Goal: Navigation & Orientation: Understand site structure

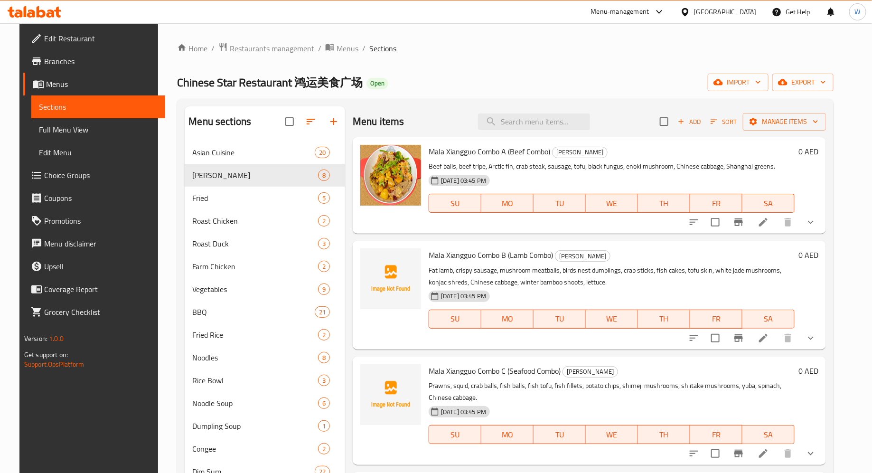
click at [77, 132] on span "Full Menu View" at bounding box center [98, 129] width 119 height 11
click at [70, 85] on span "Menus" at bounding box center [102, 83] width 112 height 11
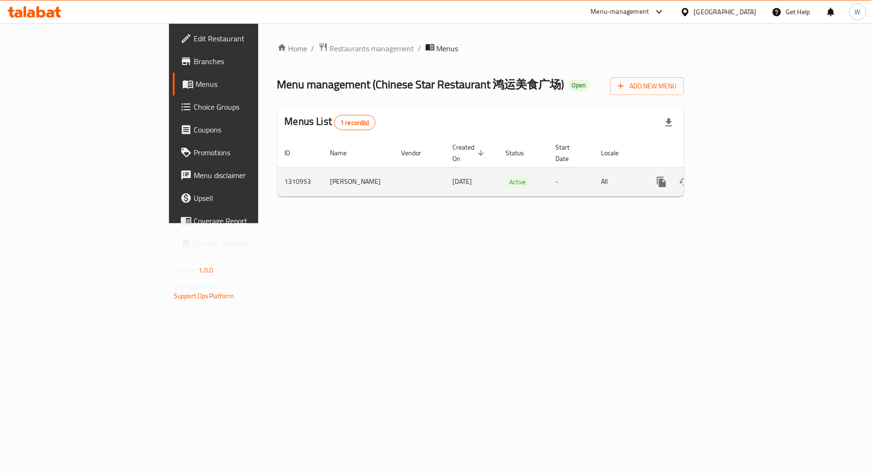
click at [734, 177] on icon "enhanced table" at bounding box center [730, 181] width 9 height 9
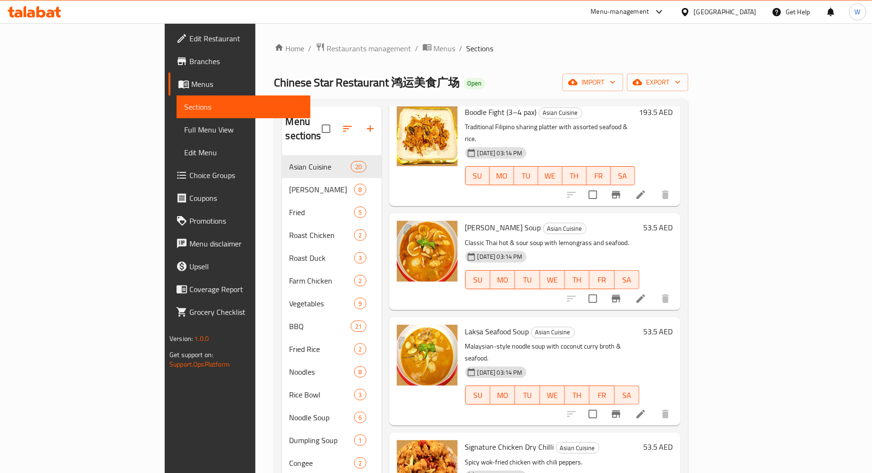
scroll to position [70, 0]
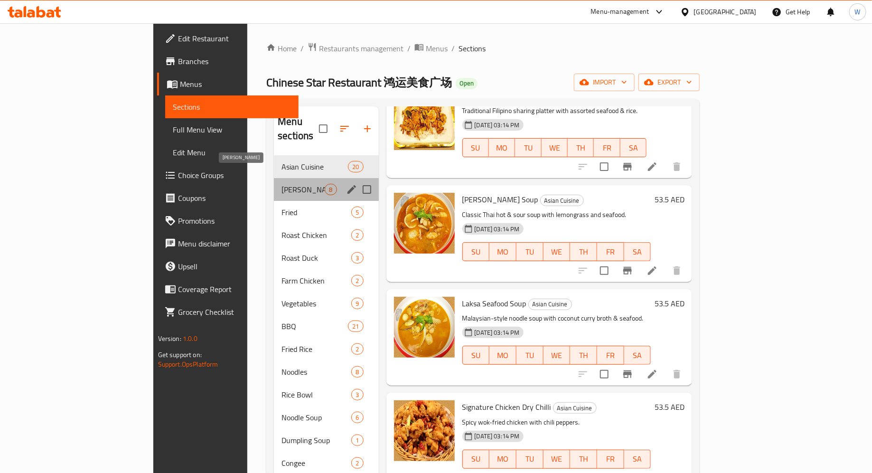
click at [281, 184] on span "[PERSON_NAME]" at bounding box center [302, 189] width 43 height 11
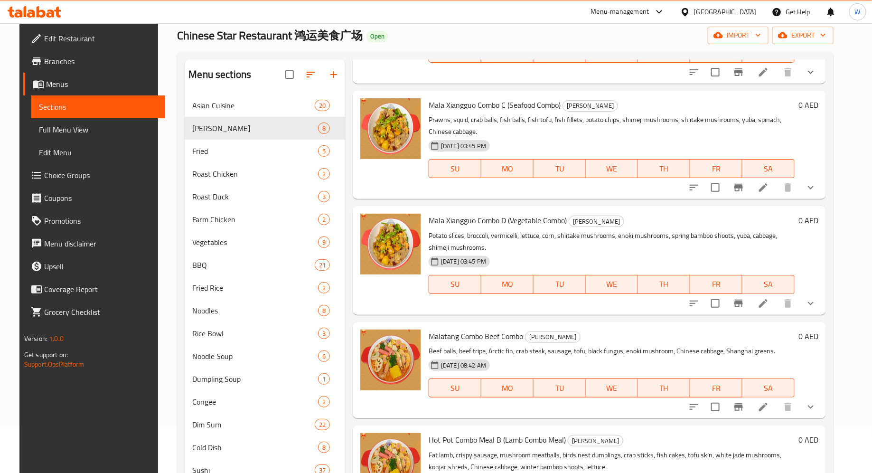
scroll to position [142, 0]
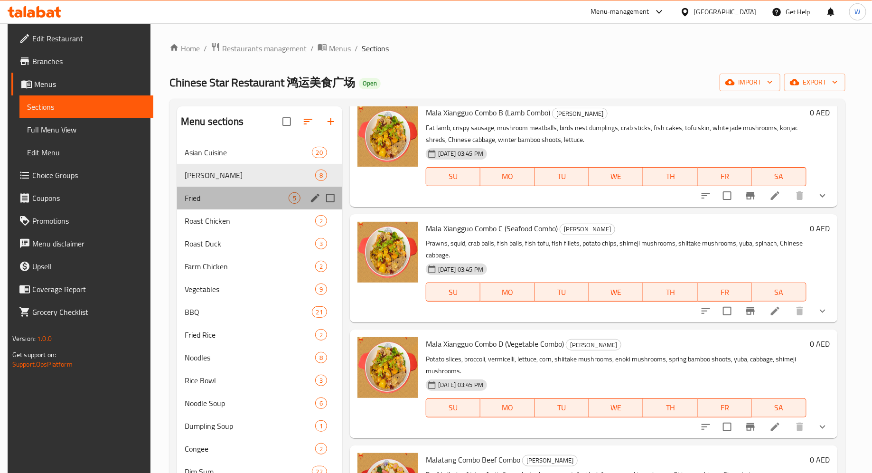
click at [220, 191] on div "Fried 5" at bounding box center [259, 197] width 165 height 23
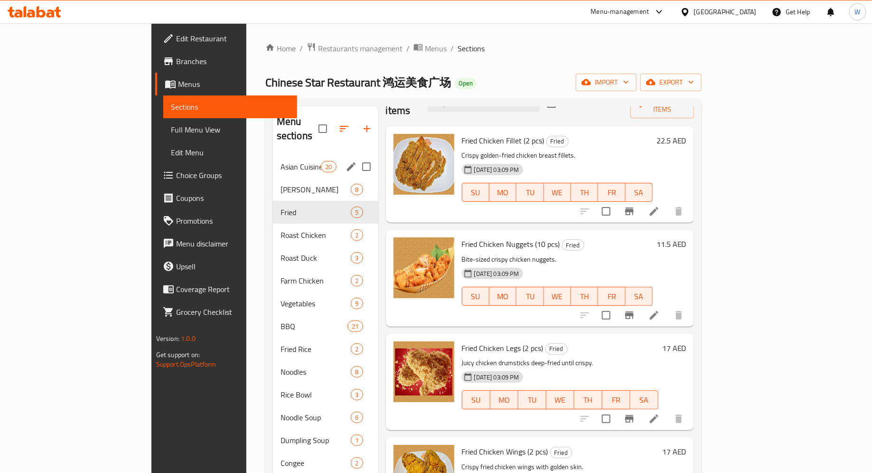
click at [280, 161] on span "Asian Cuisine" at bounding box center [300, 166] width 40 height 11
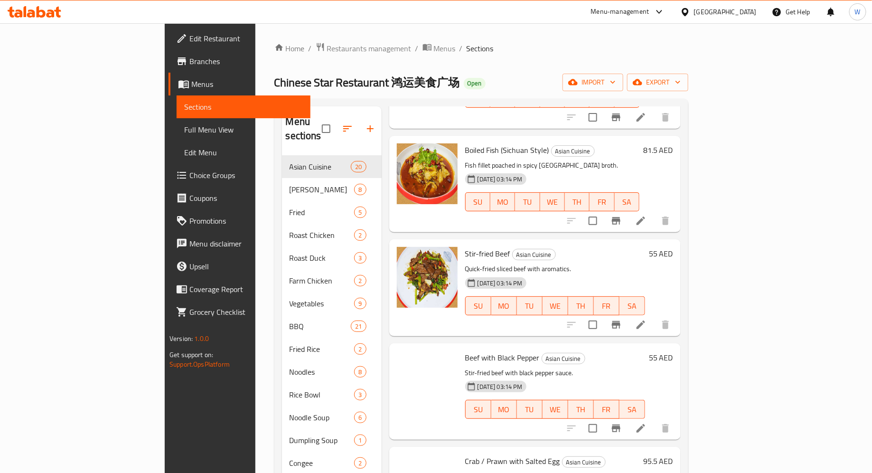
scroll to position [1275, 0]
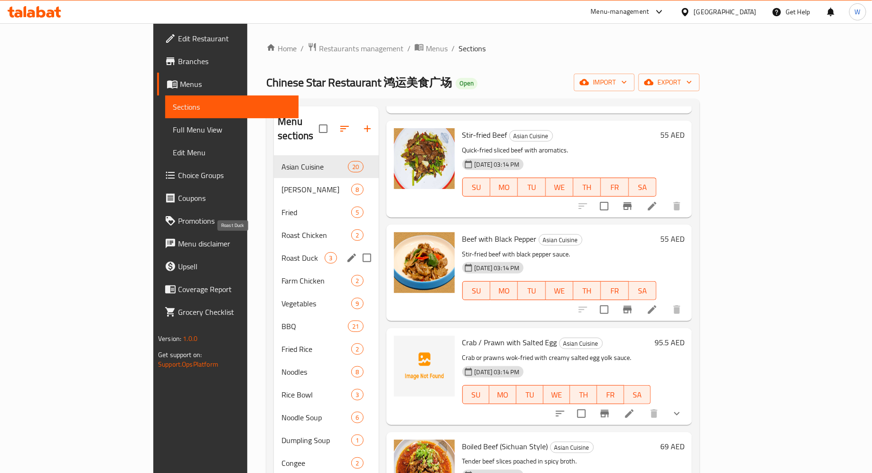
click at [281, 252] on span "Roast Duck" at bounding box center [302, 257] width 43 height 11
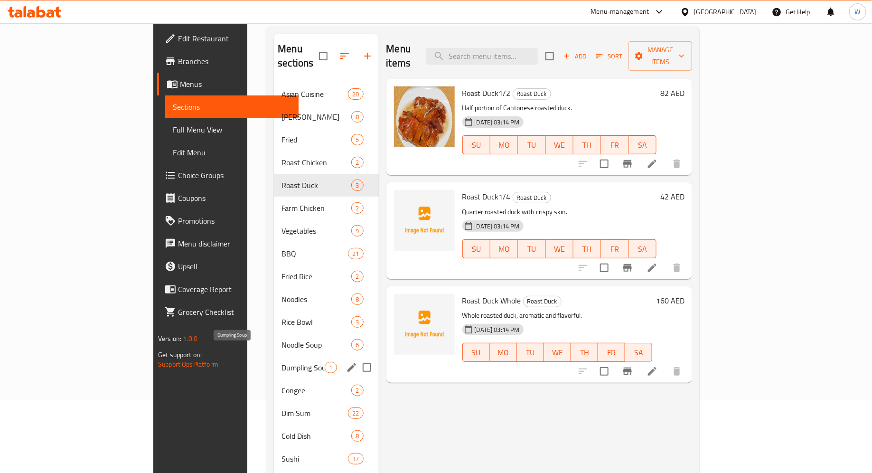
scroll to position [75, 0]
